Goal: Complete application form: Complete application form

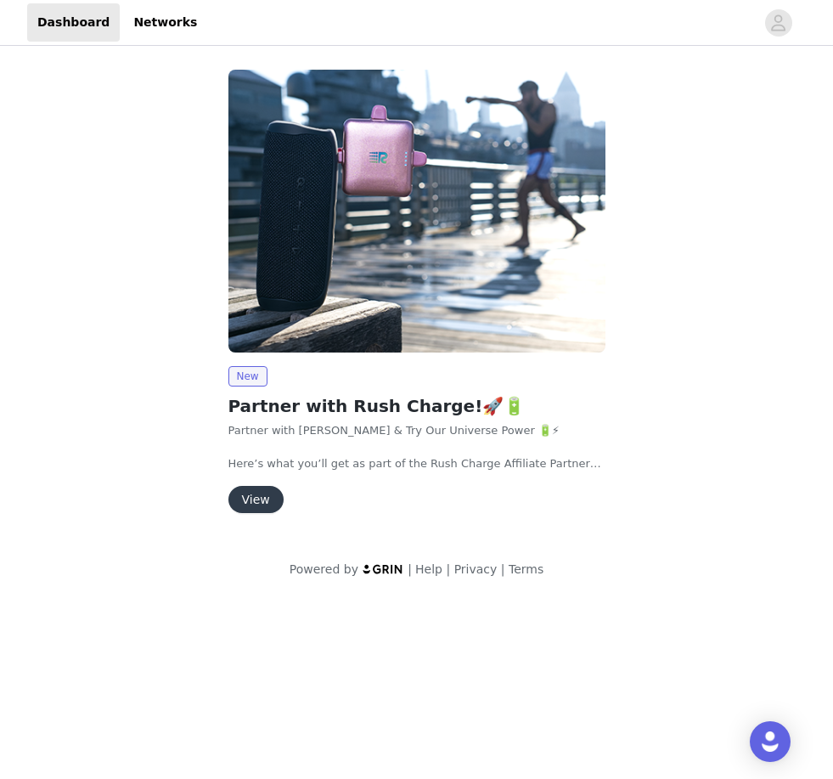
click at [257, 507] on button "View" at bounding box center [256, 499] width 55 height 27
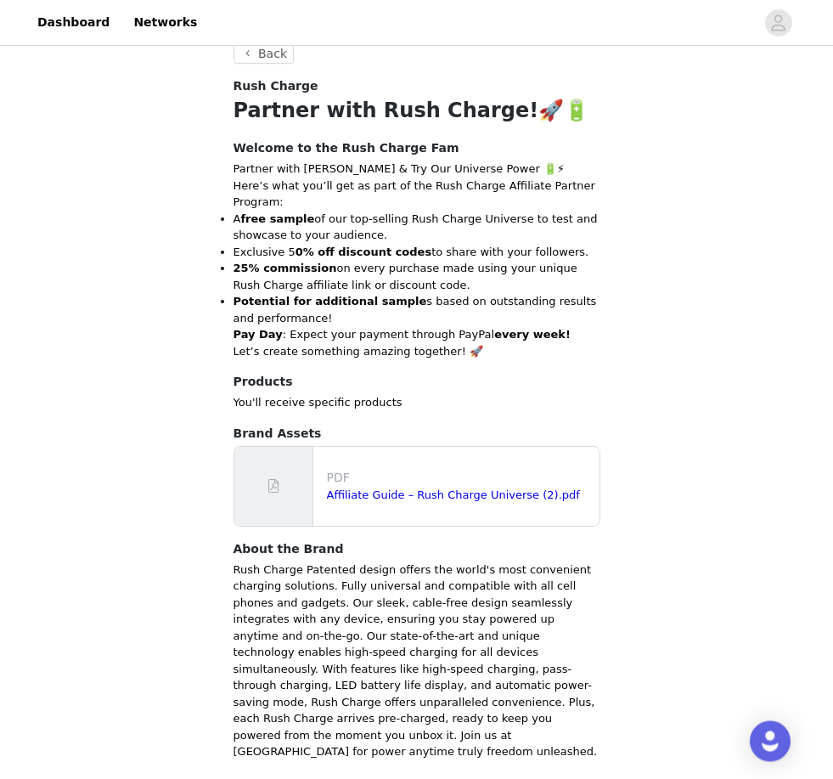
scroll to position [342, 0]
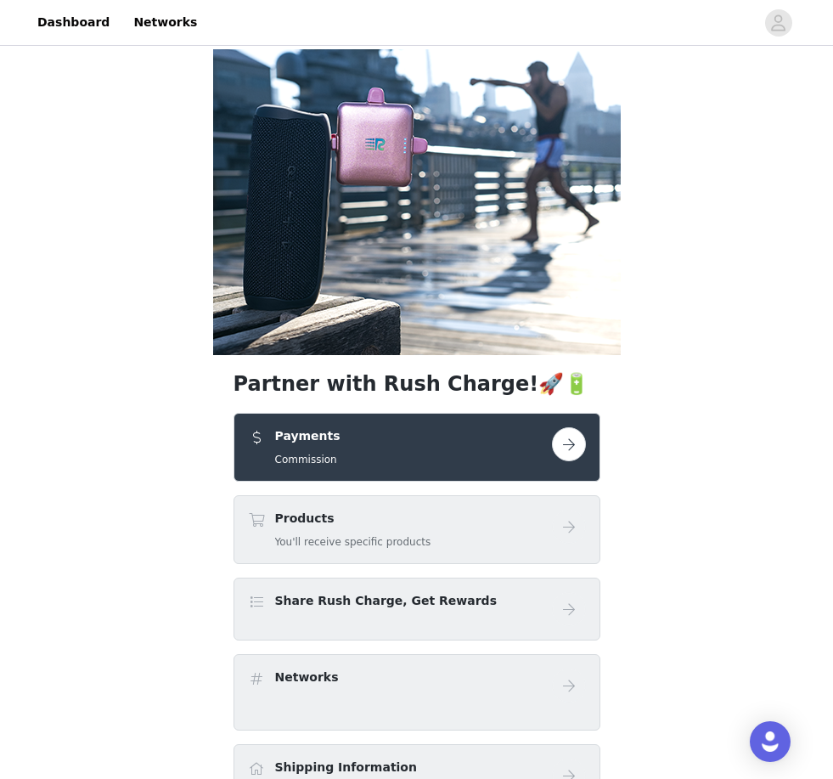
click at [582, 444] on button "button" at bounding box center [569, 444] width 34 height 34
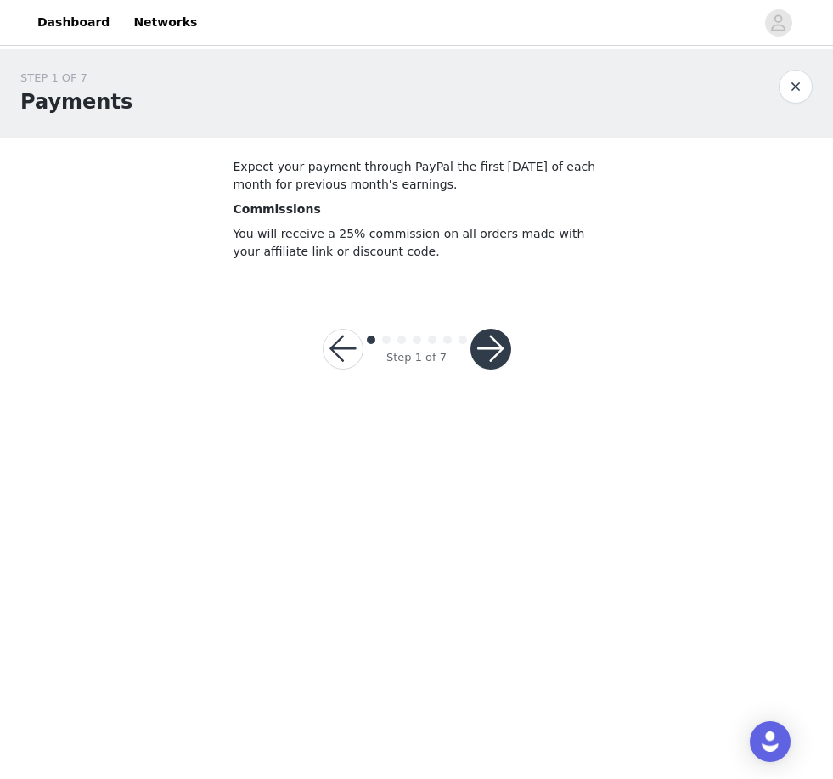
click at [511, 344] on button "button" at bounding box center [491, 349] width 41 height 41
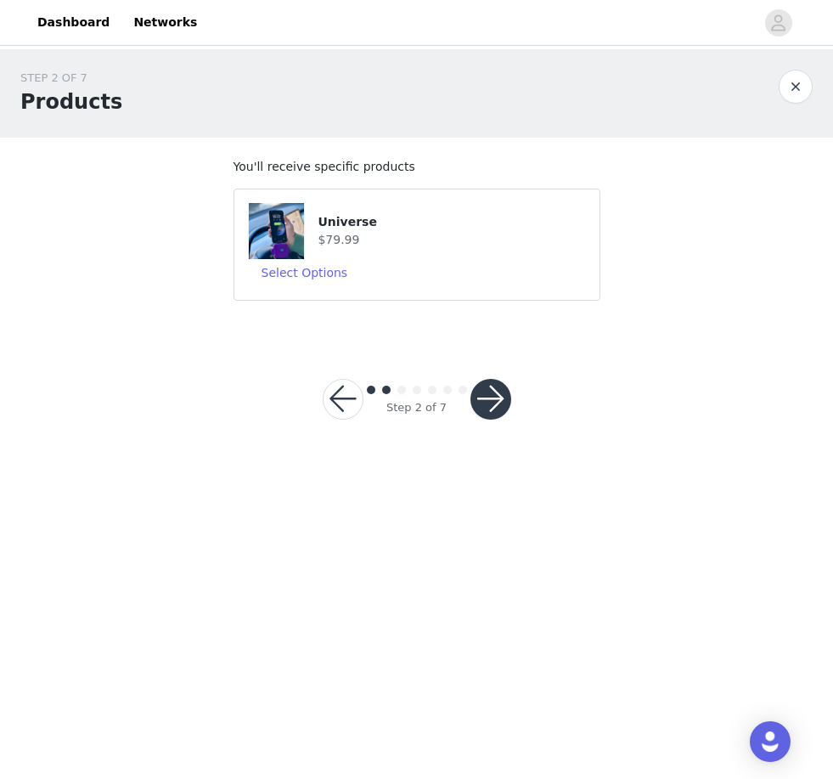
click at [491, 401] on button "button" at bounding box center [491, 399] width 41 height 41
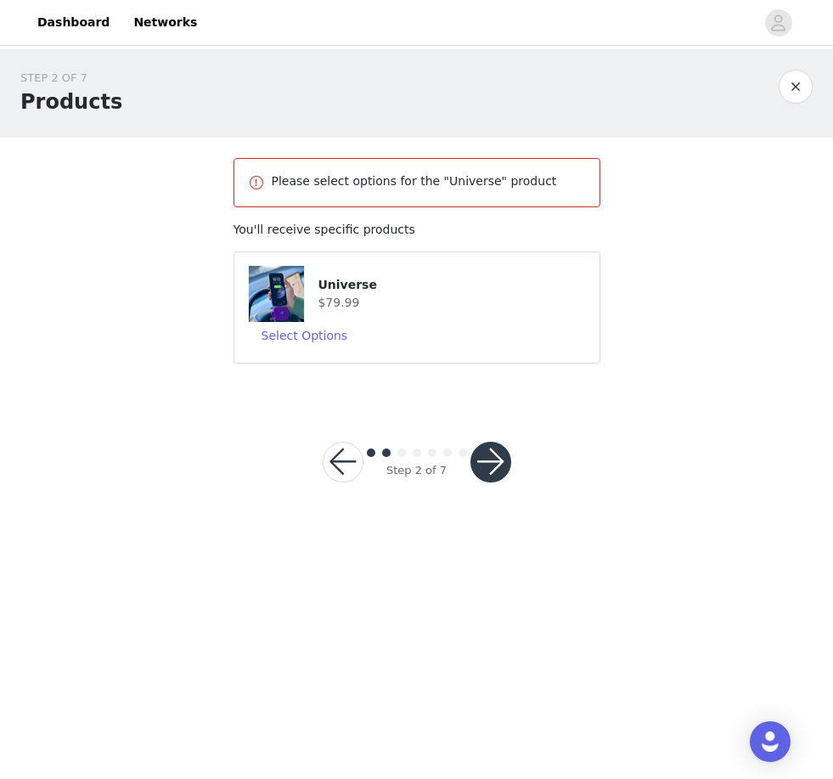
click at [479, 300] on h4 "$79.99" at bounding box center [452, 303] width 268 height 18
click at [325, 347] on button "Select Options" at bounding box center [305, 335] width 114 height 27
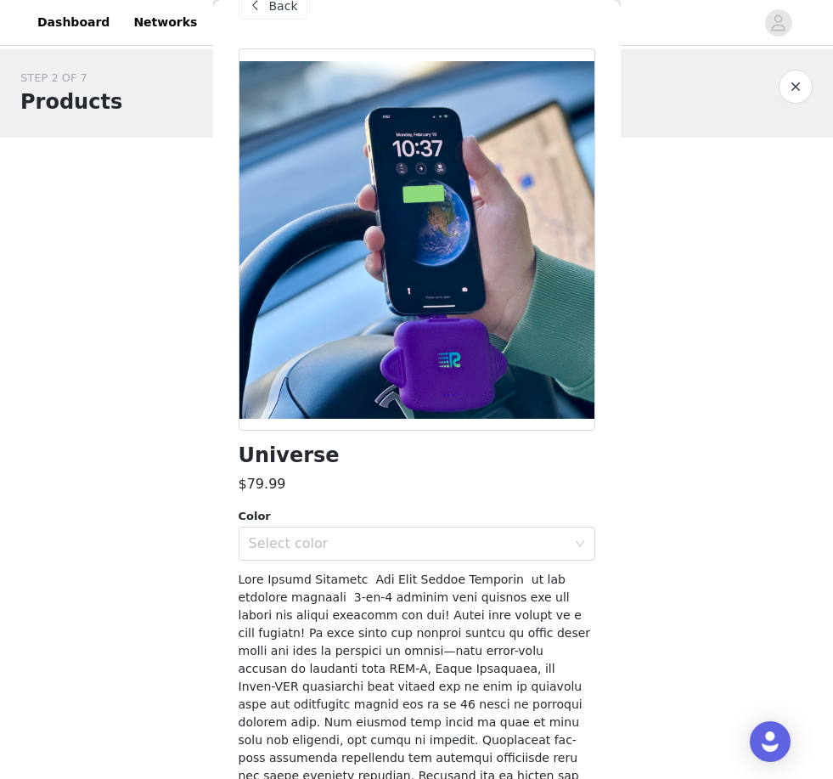
scroll to position [114, 0]
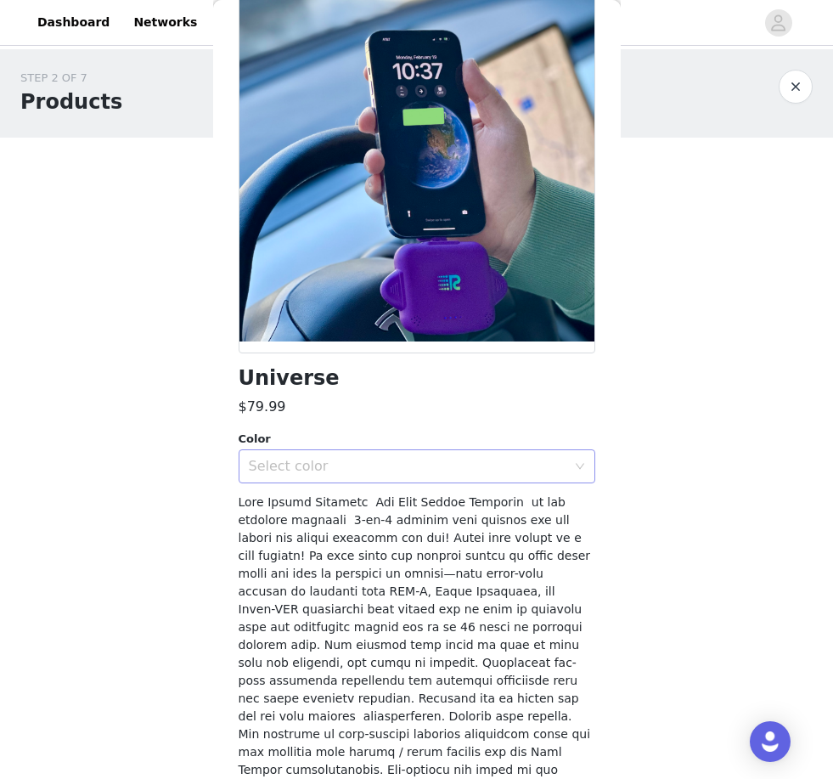
click at [563, 470] on div "Select color" at bounding box center [408, 466] width 318 height 17
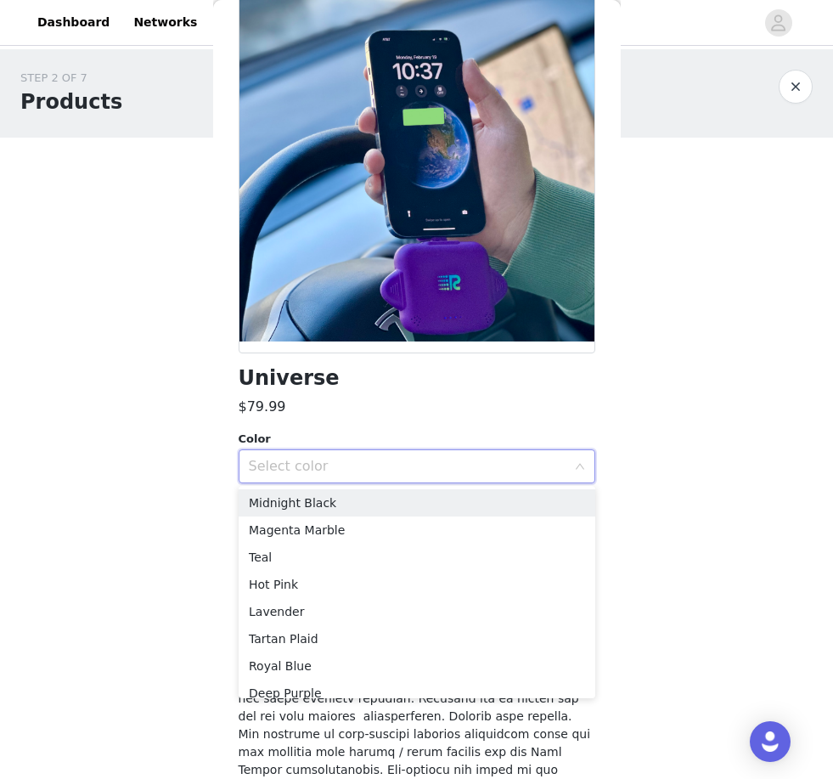
scroll to position [0, 0]
click at [403, 509] on li "Midnight Black" at bounding box center [417, 502] width 357 height 27
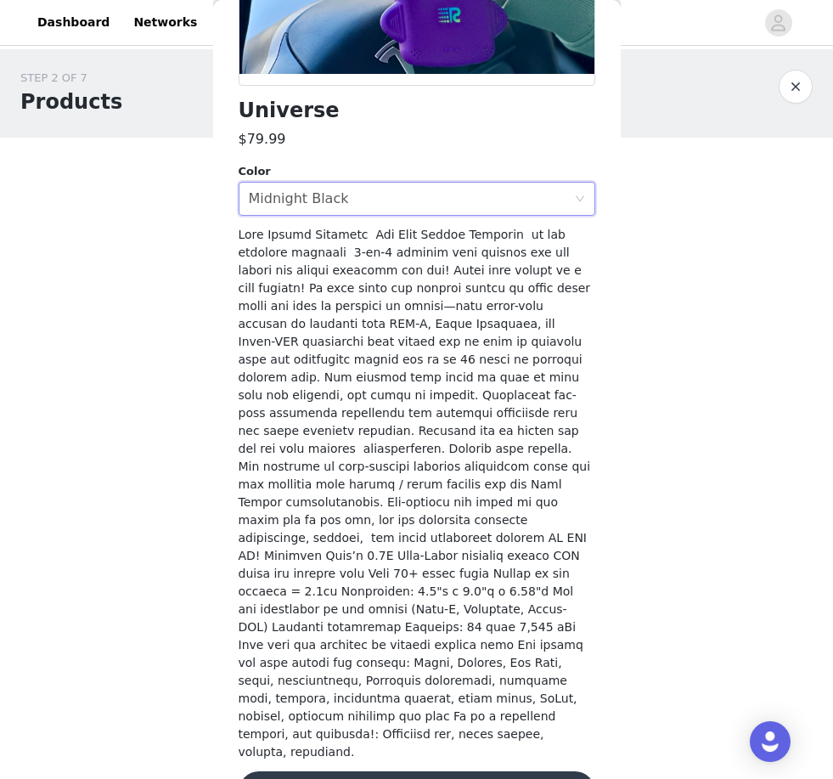
scroll to position [381, 0]
click at [485, 772] on button "Update Product" at bounding box center [417, 792] width 357 height 41
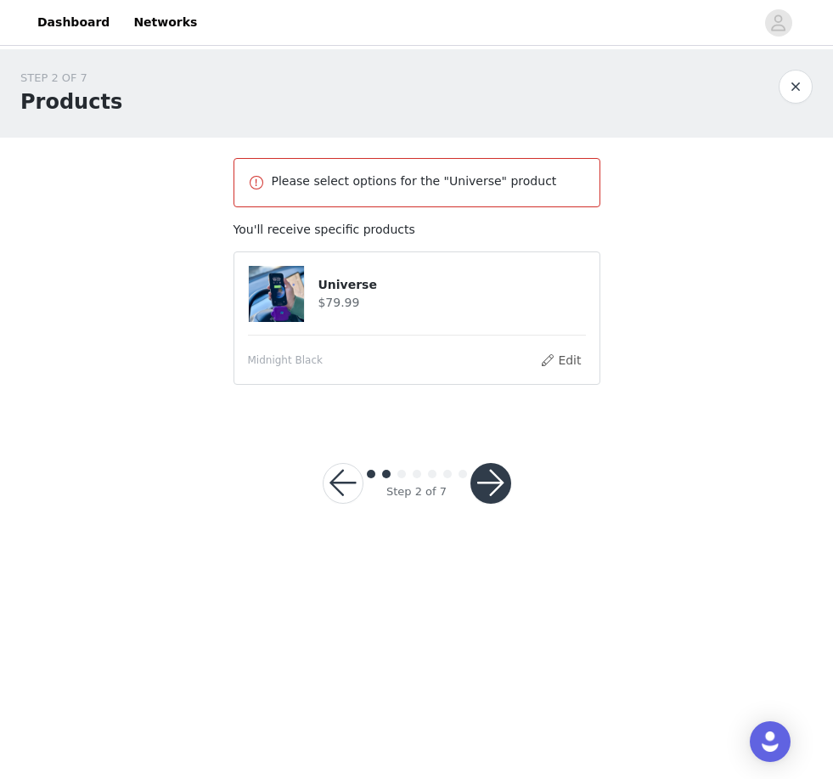
click at [599, 364] on article "Universe $79.99 Midnight Black Edit" at bounding box center [417, 317] width 367 height 133
click at [580, 353] on button "Edit" at bounding box center [560, 360] width 43 height 20
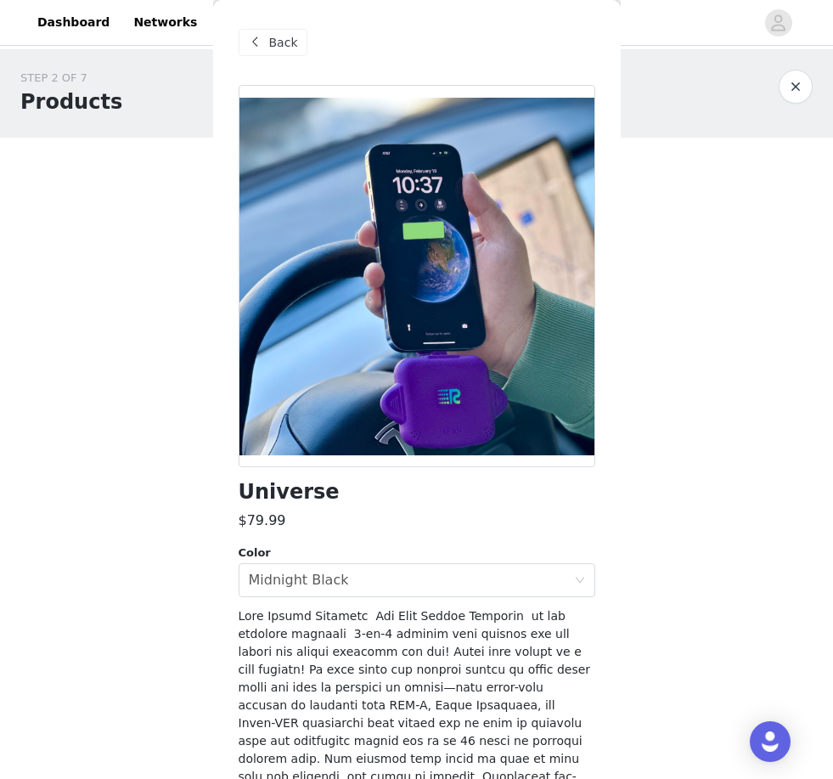
click at [563, 446] on div at bounding box center [417, 276] width 357 height 382
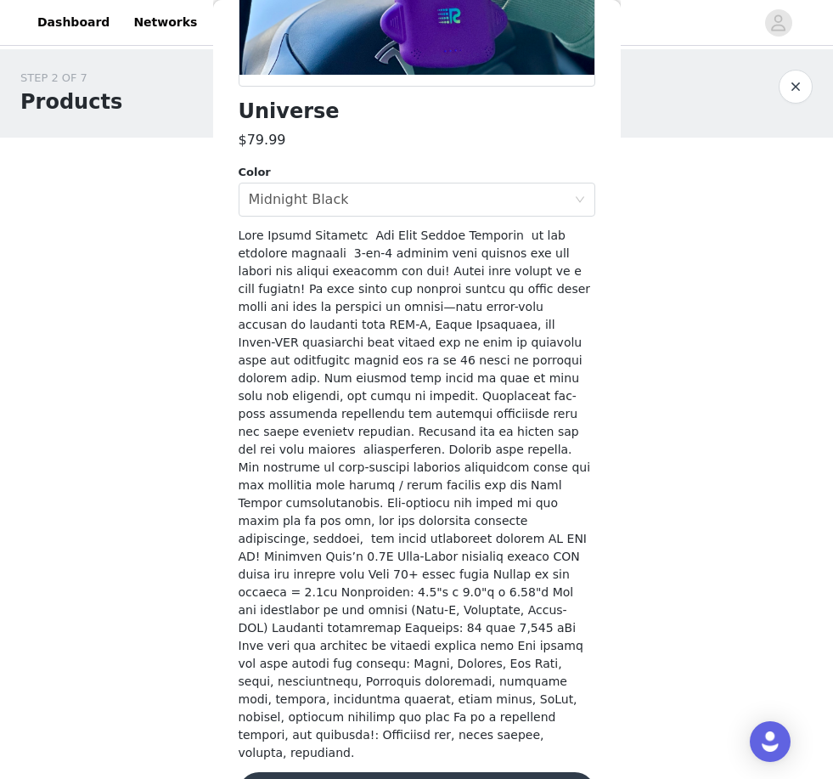
click at [454, 772] on button "Update Product" at bounding box center [417, 792] width 357 height 41
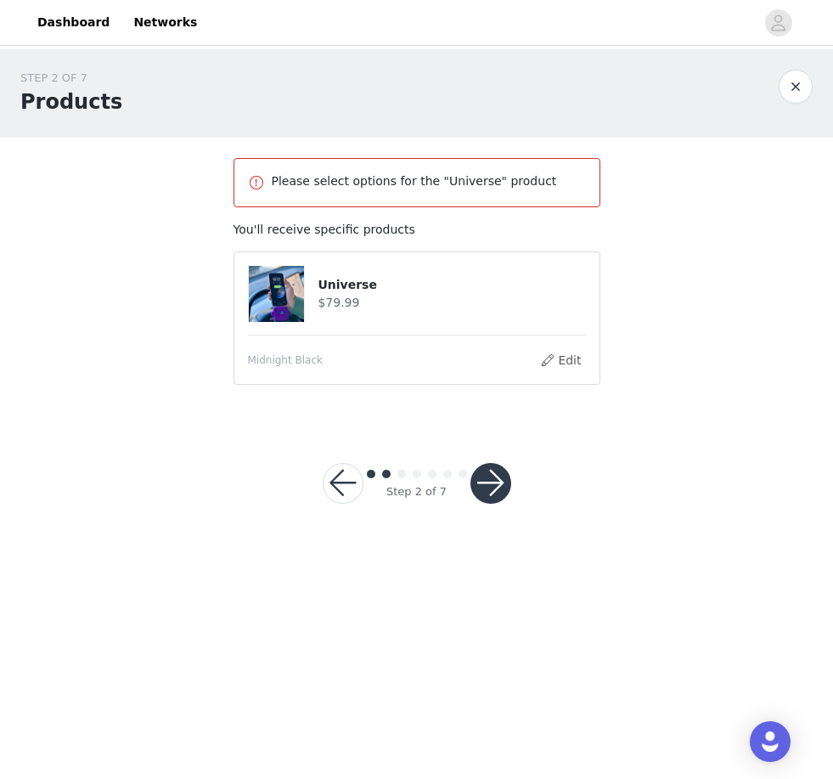
click at [510, 488] on button "button" at bounding box center [491, 483] width 41 height 41
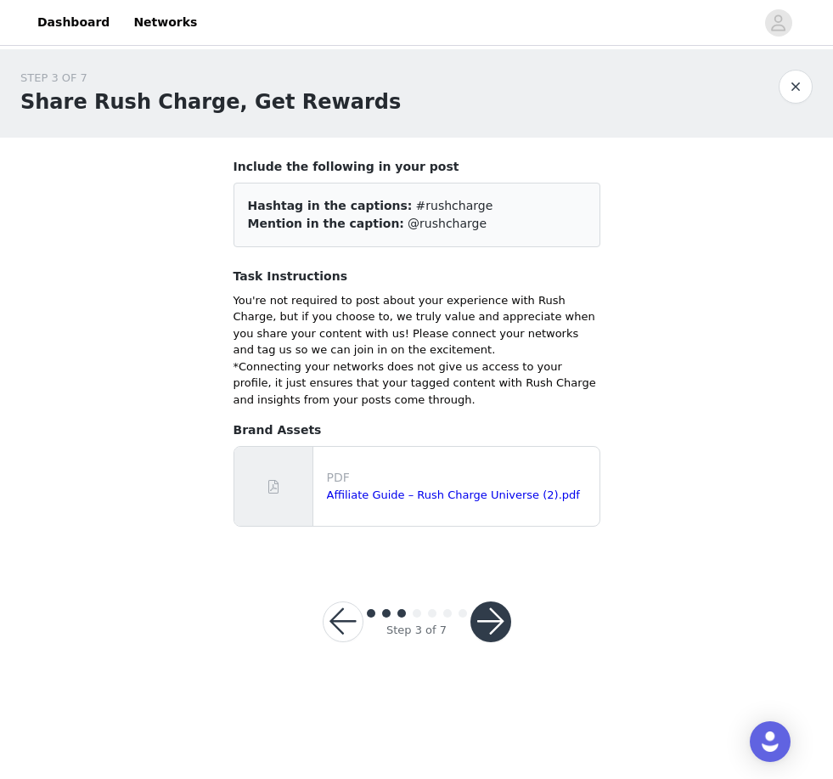
click at [503, 620] on button "button" at bounding box center [491, 621] width 41 height 41
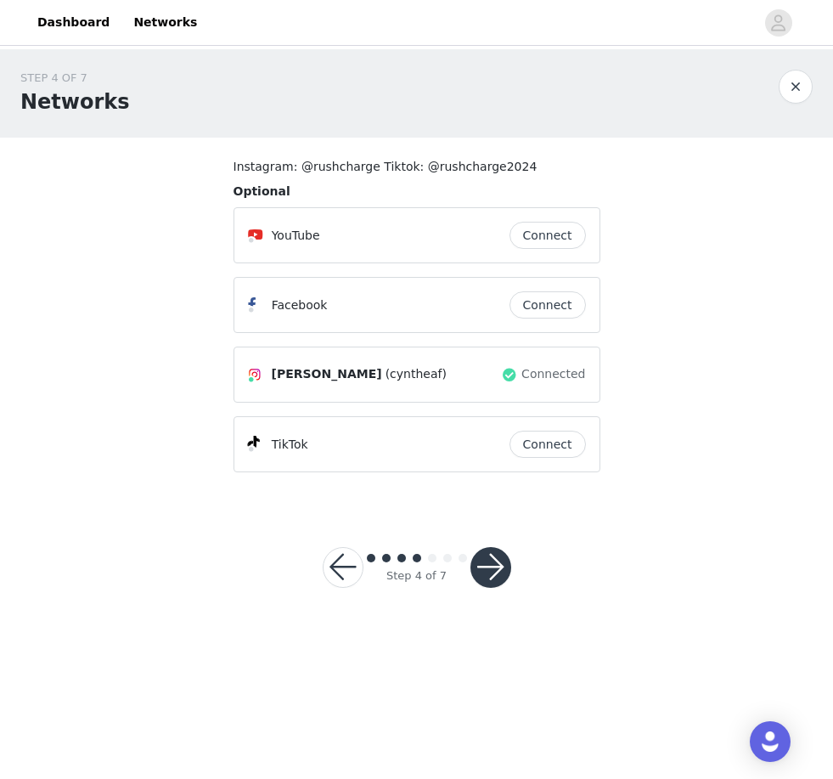
click at [488, 574] on button "button" at bounding box center [491, 567] width 41 height 41
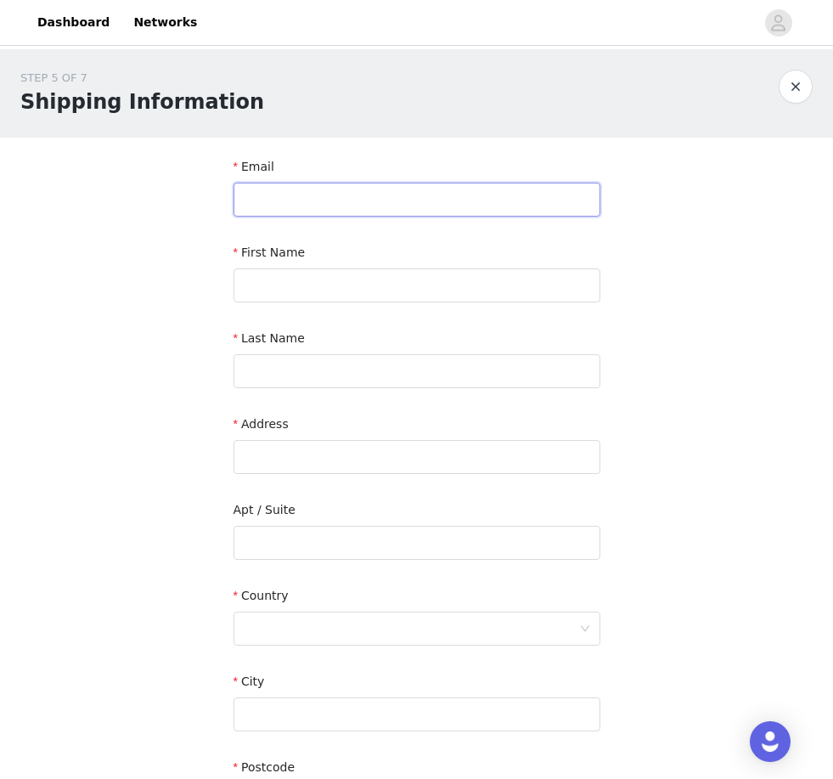
click at [457, 185] on input "text" at bounding box center [417, 200] width 367 height 34
type input "[EMAIL_ADDRESS][DOMAIN_NAME]"
type input "[PERSON_NAME]"
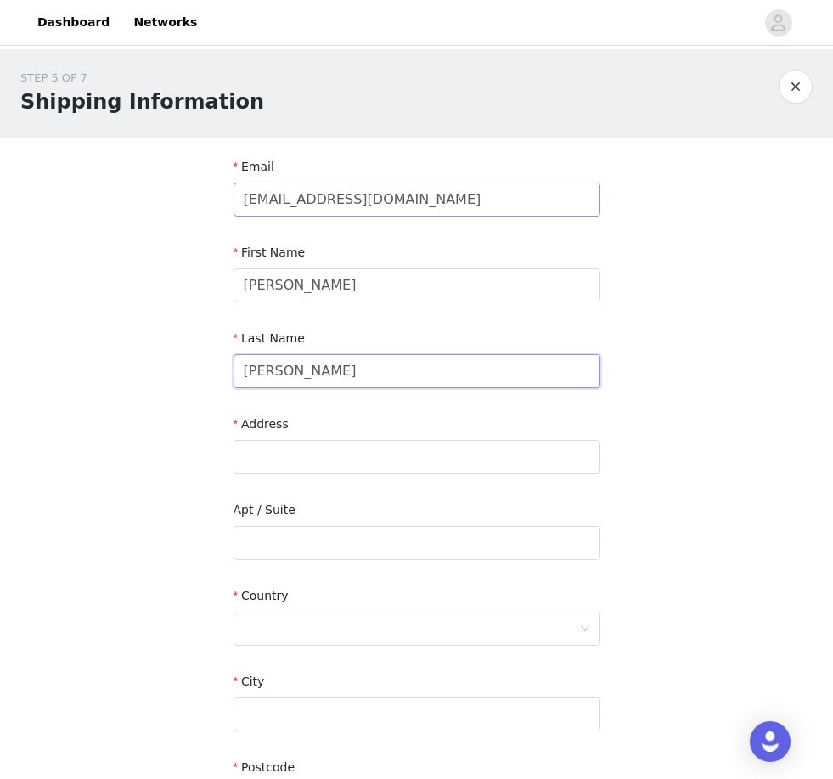
type input "[PERSON_NAME]"
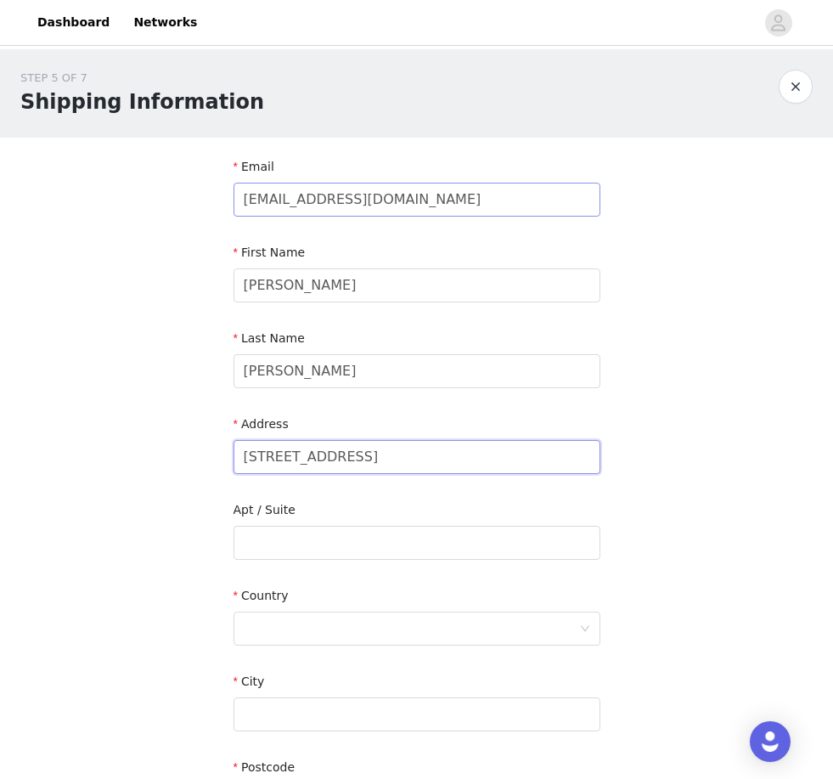
type input "[STREET_ADDRESS]"
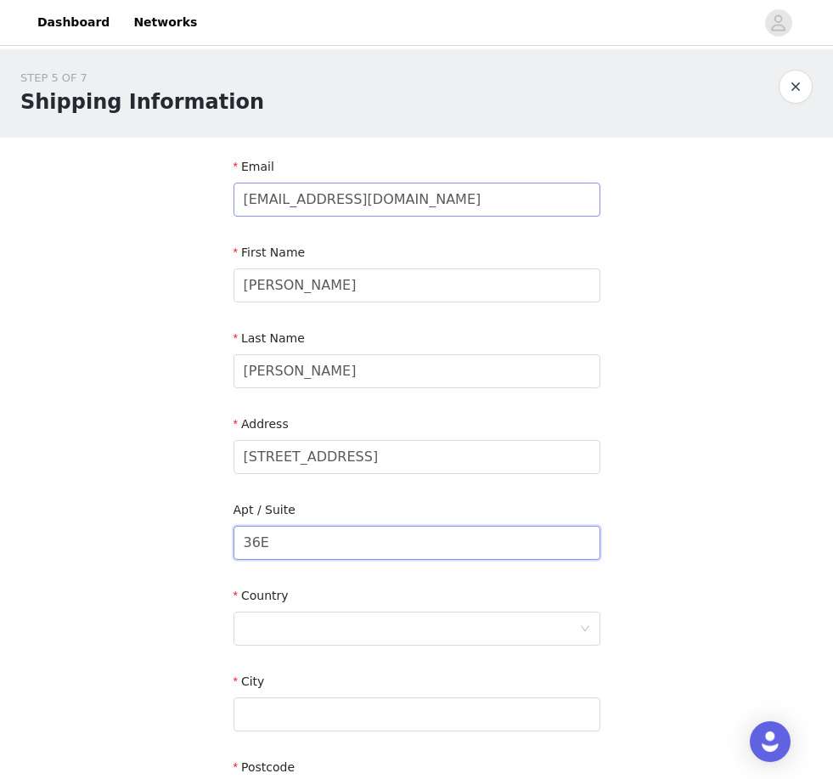
type input "36E"
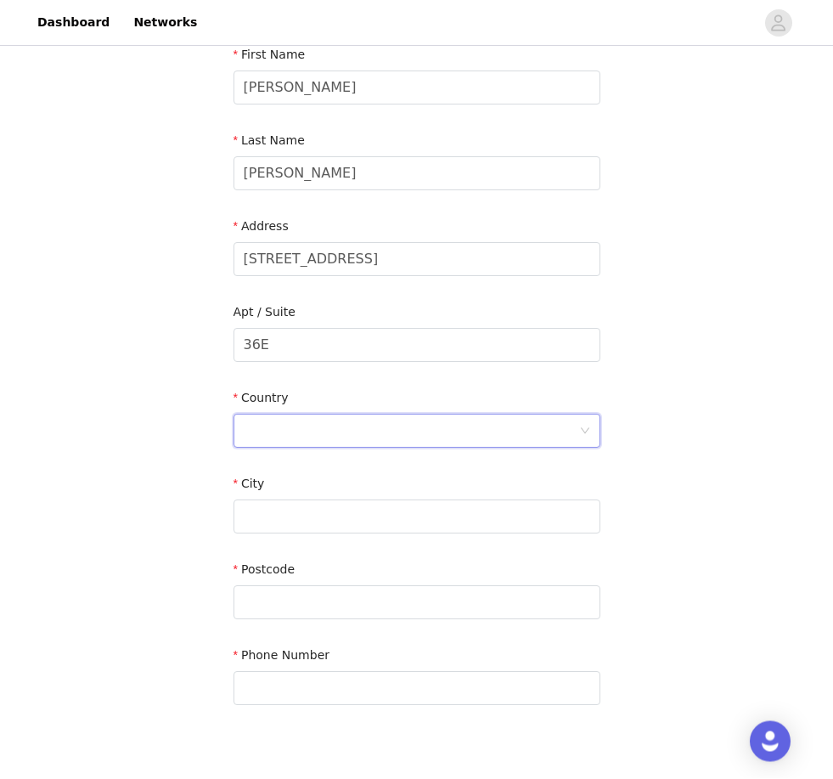
scroll to position [239, 0]
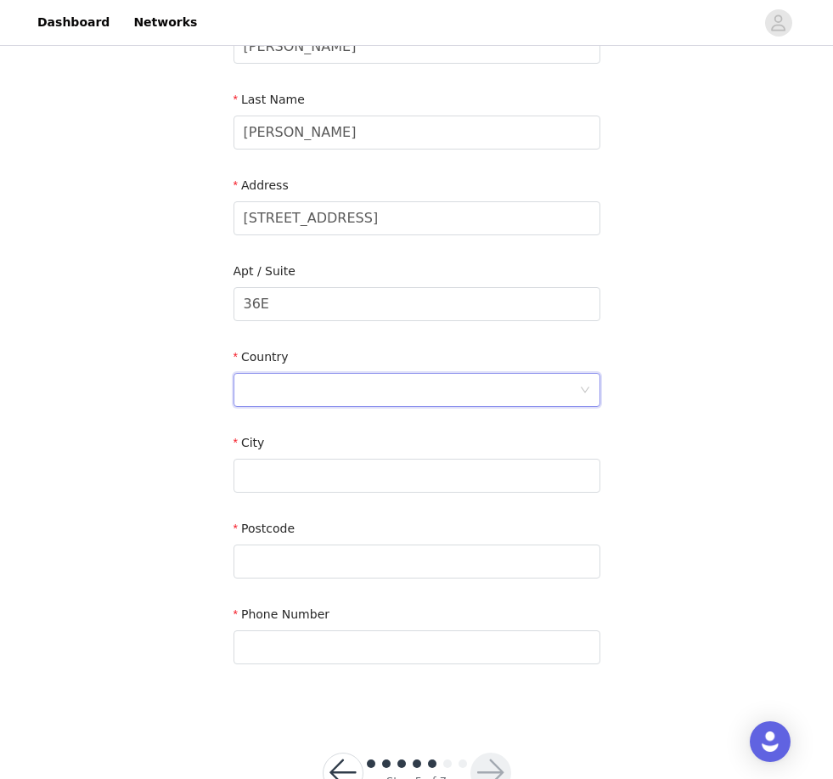
click at [529, 404] on div at bounding box center [412, 390] width 336 height 32
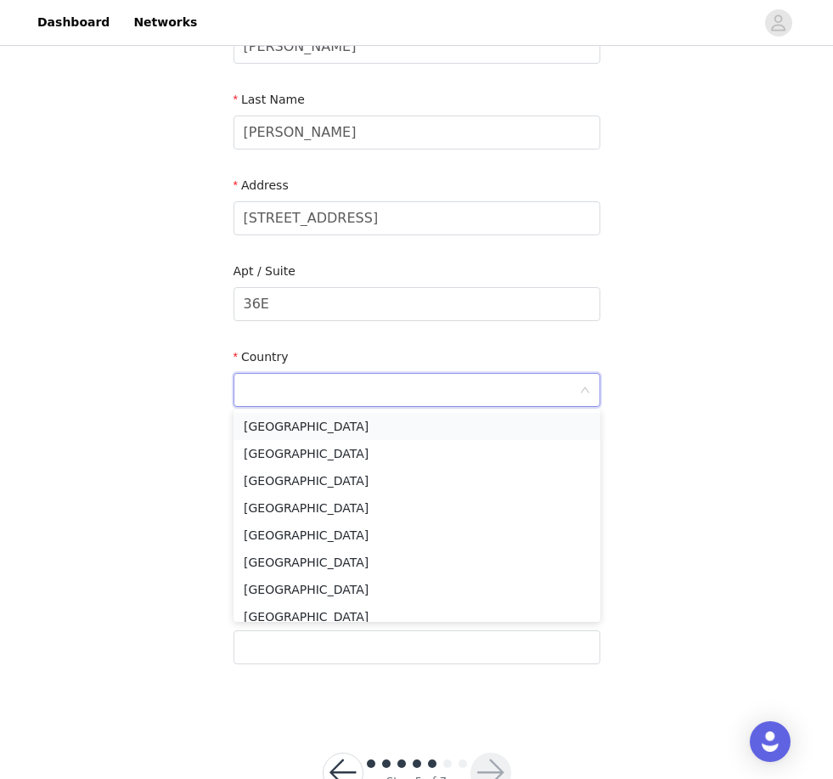
click at [398, 432] on li "[GEOGRAPHIC_DATA]" at bounding box center [417, 426] width 367 height 27
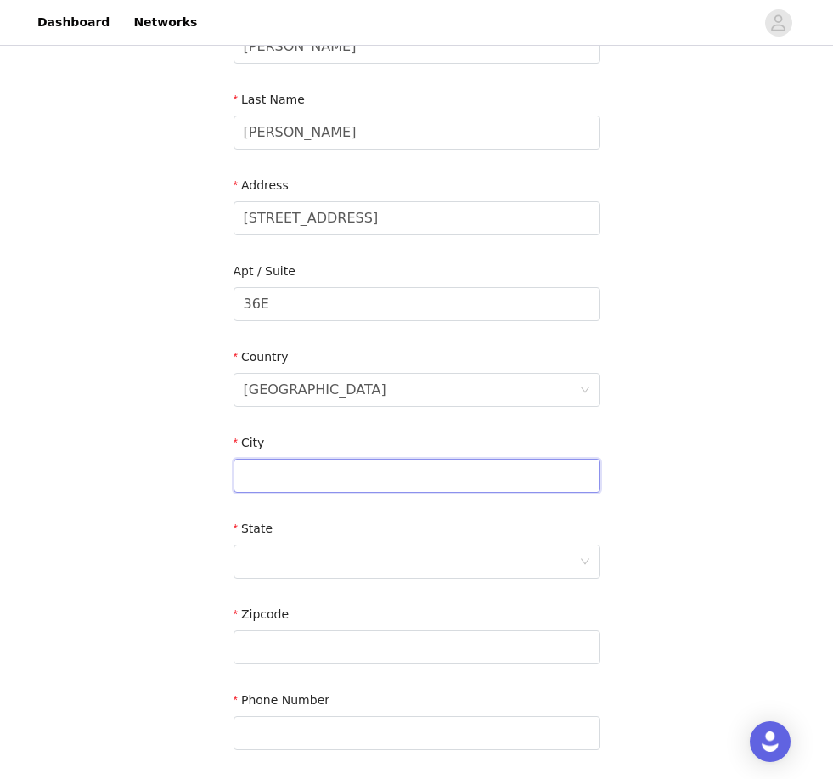
click at [361, 477] on input "text" at bounding box center [417, 476] width 367 height 34
type input "[US_STATE]"
click at [451, 558] on div at bounding box center [412, 561] width 336 height 32
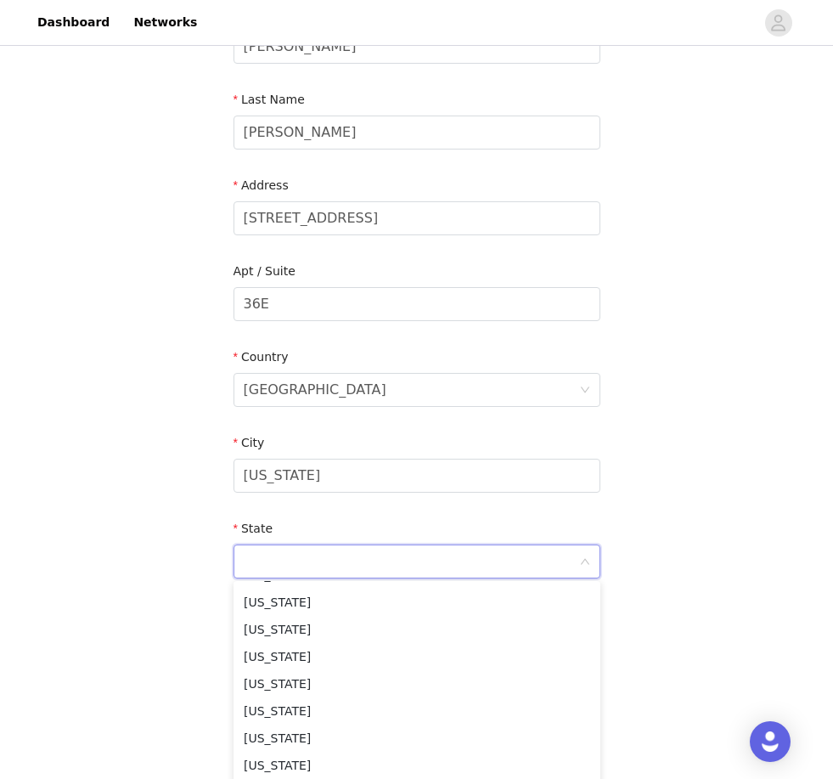
scroll to position [1007, 0]
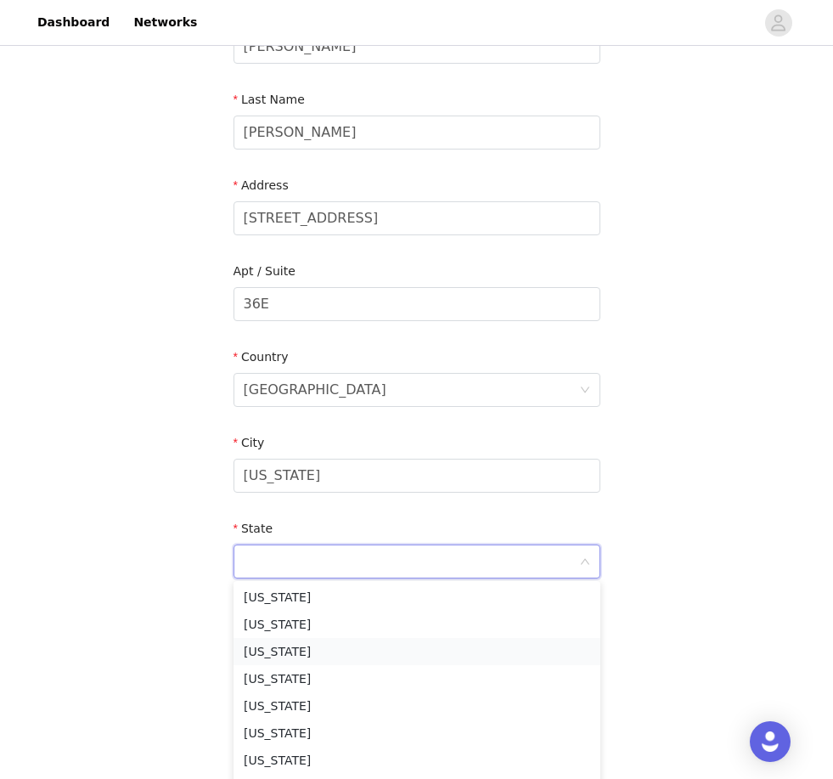
click at [325, 652] on li "[US_STATE]" at bounding box center [417, 651] width 367 height 27
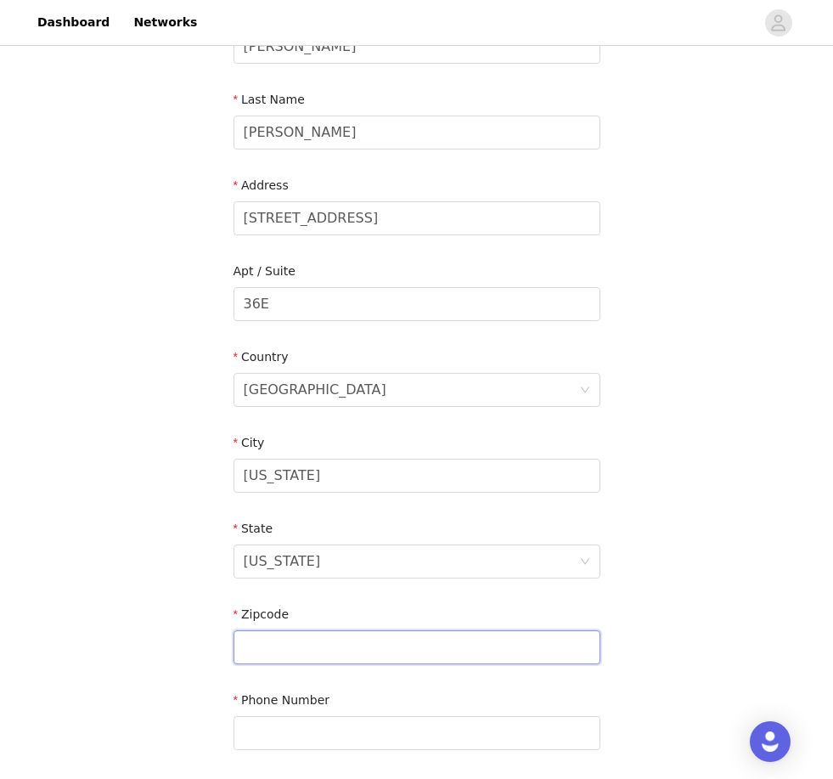
click at [324, 647] on input "text" at bounding box center [417, 647] width 367 height 34
type input "10036"
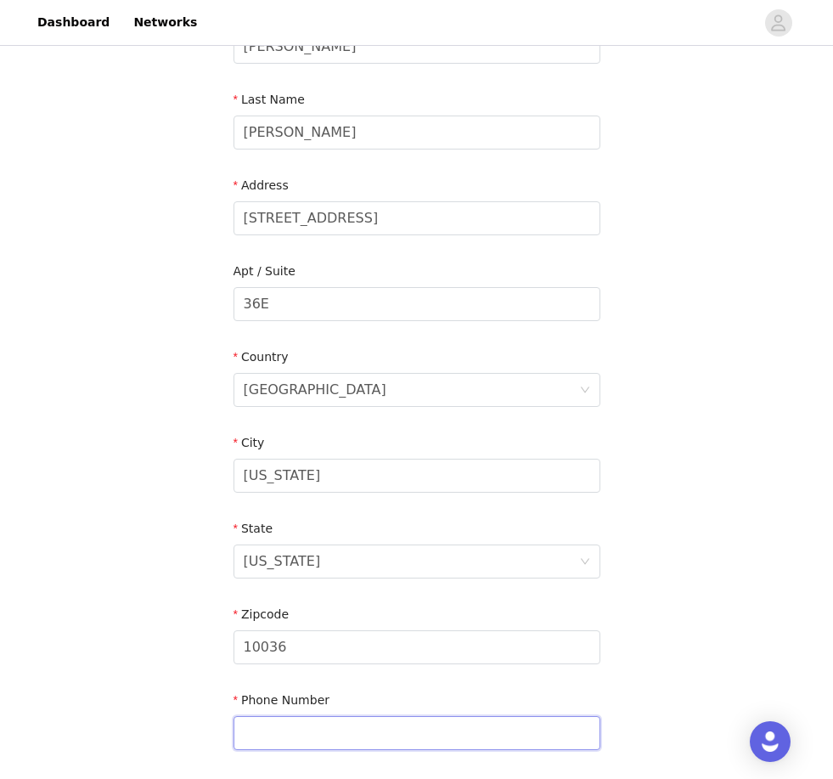
click at [371, 725] on input "text" at bounding box center [417, 733] width 367 height 34
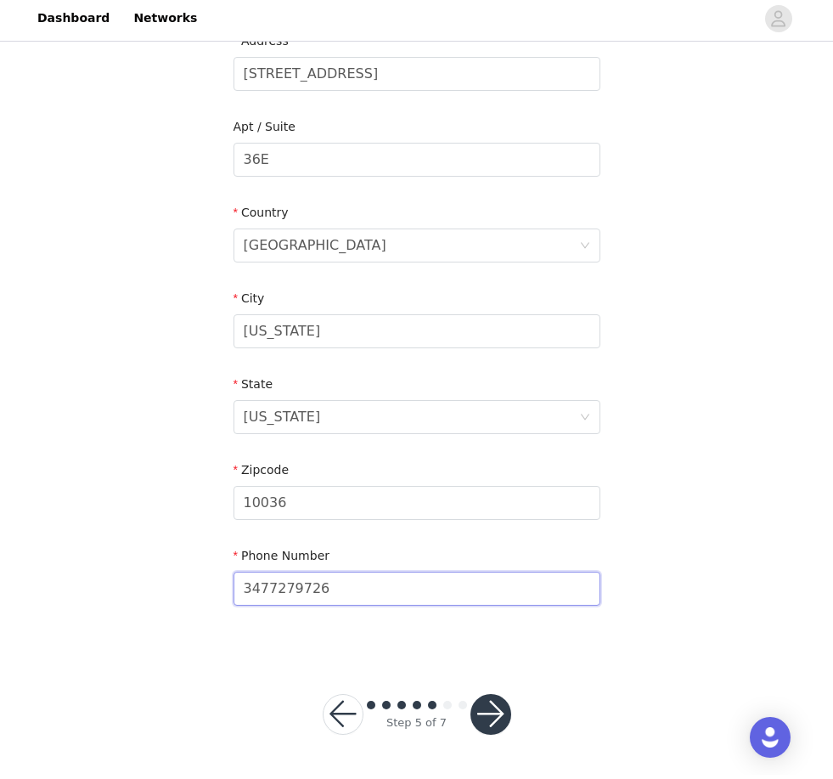
type input "3477279726"
click at [494, 711] on button "button" at bounding box center [491, 718] width 41 height 41
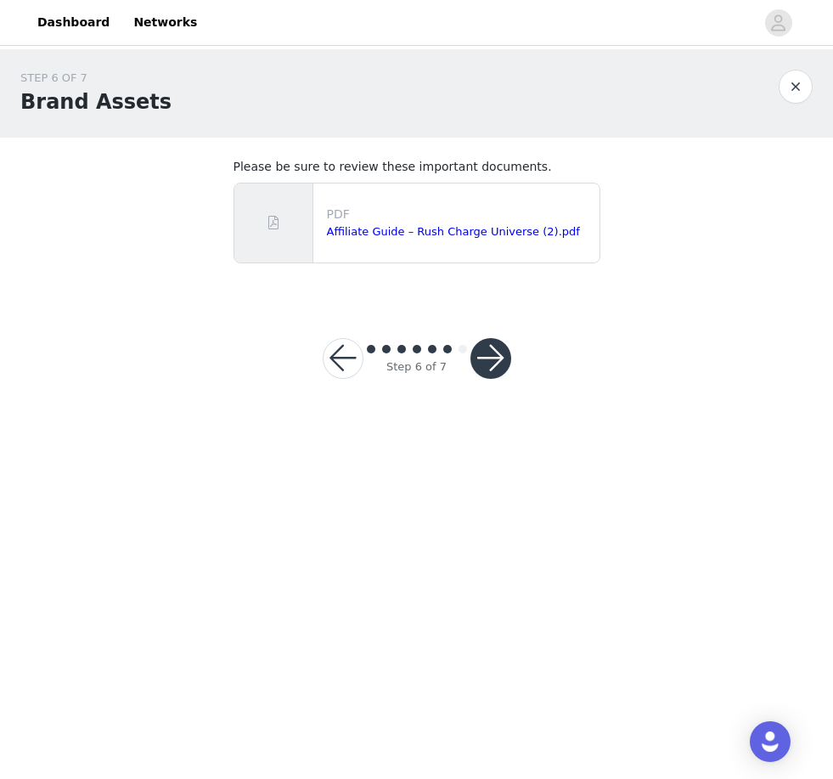
click at [507, 353] on button "button" at bounding box center [491, 358] width 41 height 41
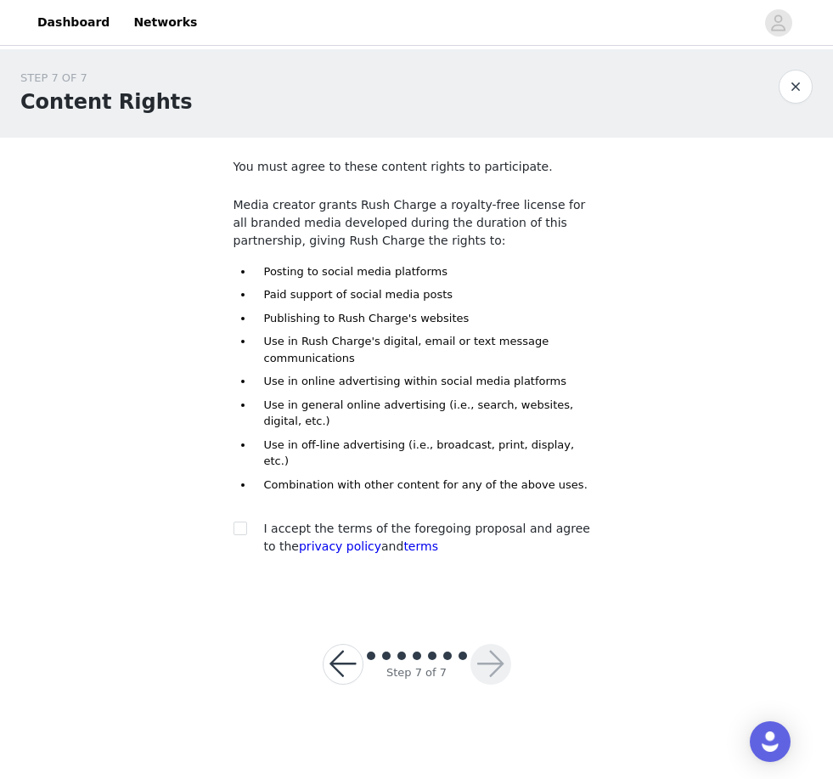
click at [236, 528] on div "I accept the terms of the foregoing proposal and agree to the privacy policy an…" at bounding box center [417, 538] width 367 height 36
click at [244, 522] on input "checkbox" at bounding box center [240, 528] width 12 height 12
checkbox input "true"
click at [507, 648] on button "button" at bounding box center [491, 664] width 41 height 41
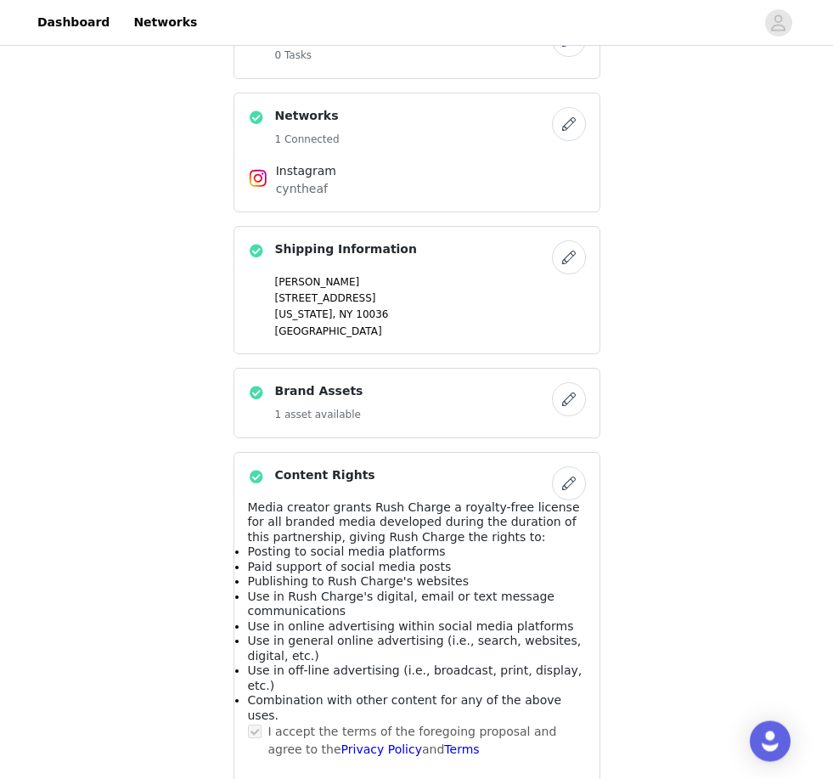
scroll to position [718, 0]
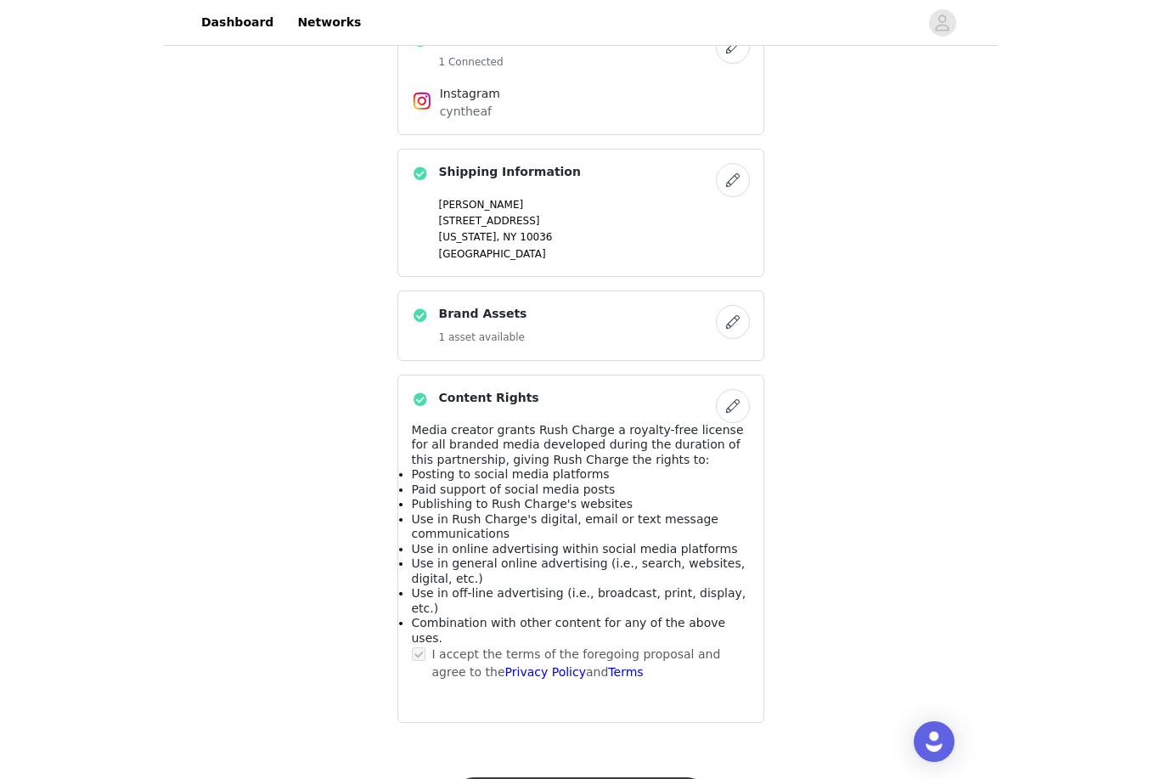
scroll to position [0, 0]
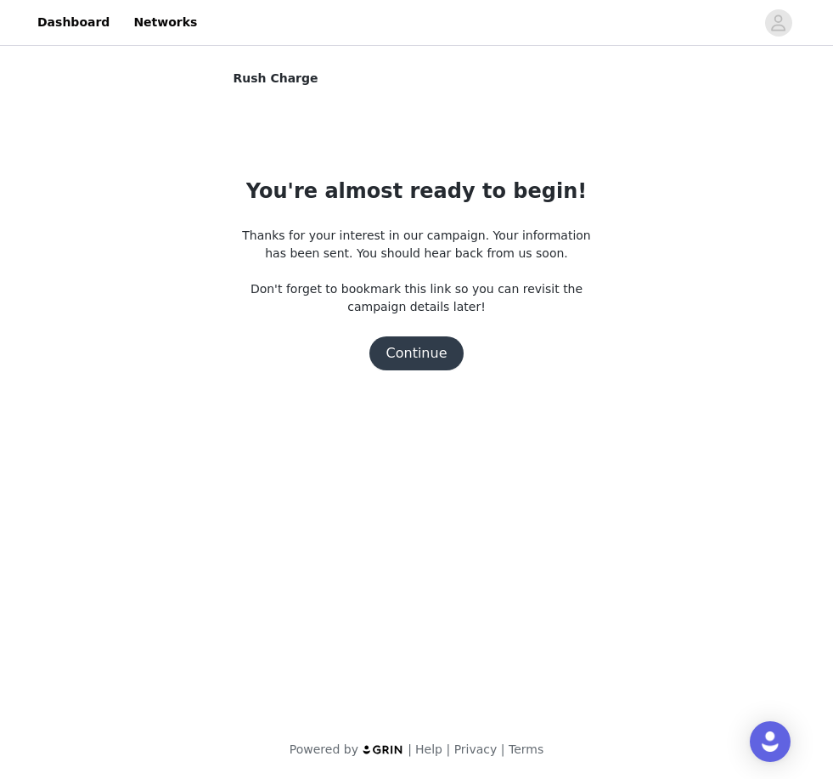
click at [430, 353] on button "Continue" at bounding box center [417, 353] width 95 height 34
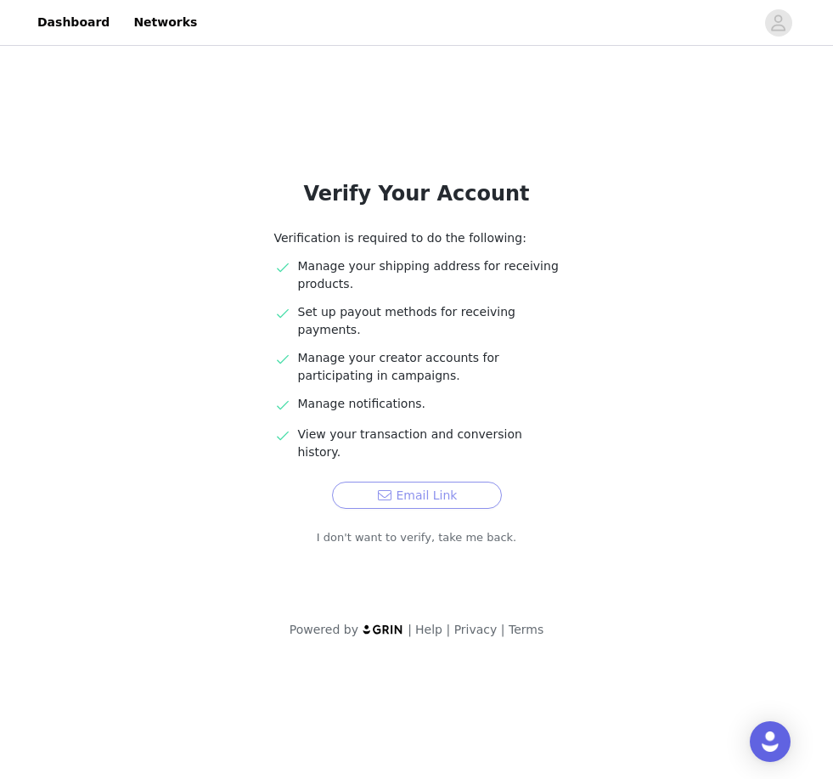
click at [472, 482] on button "Email Link" at bounding box center [417, 495] width 170 height 27
